Goal: Navigation & Orientation: Go to known website

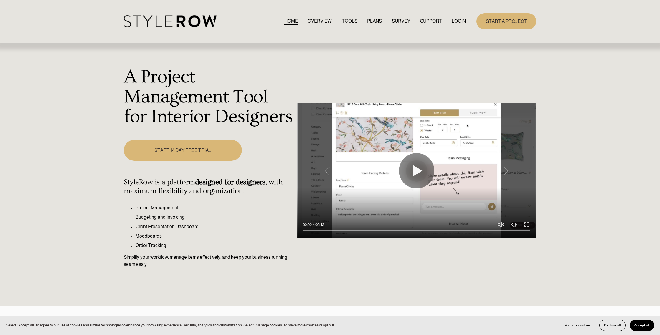
click at [464, 22] on link "LOGIN" at bounding box center [459, 21] width 14 height 8
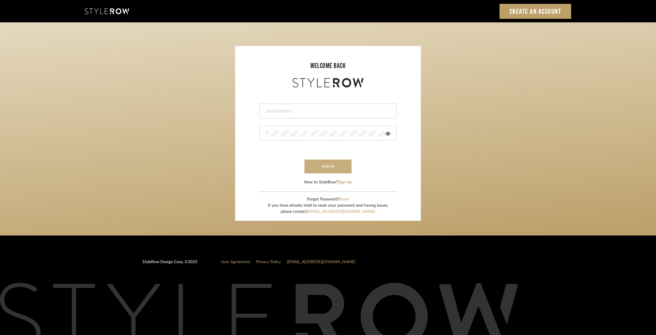
type input "gina@elementsinteriors.net"
click at [338, 167] on button "sign in" at bounding box center [327, 167] width 47 height 14
